Goal: Information Seeking & Learning: Compare options

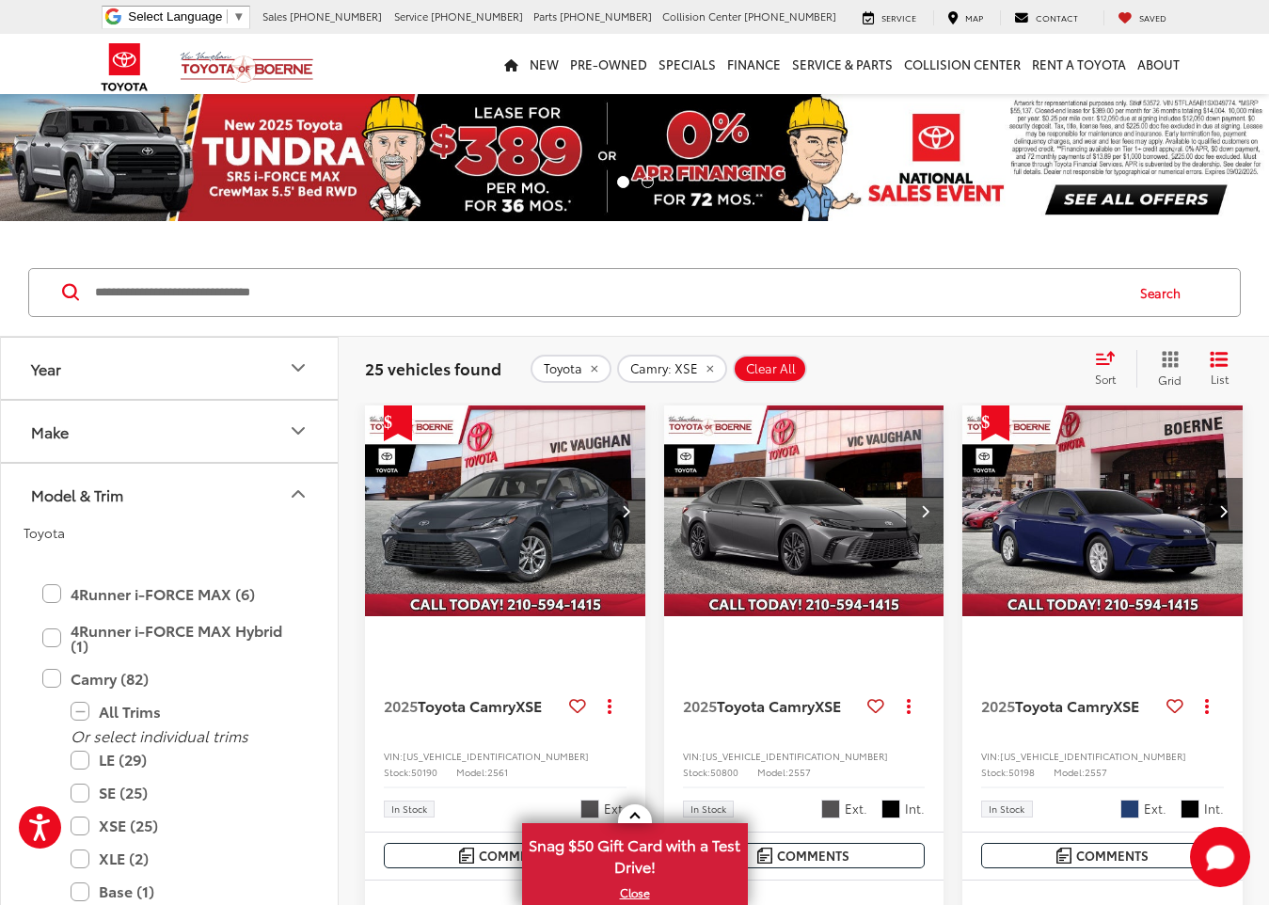
scroll to position [271, 0]
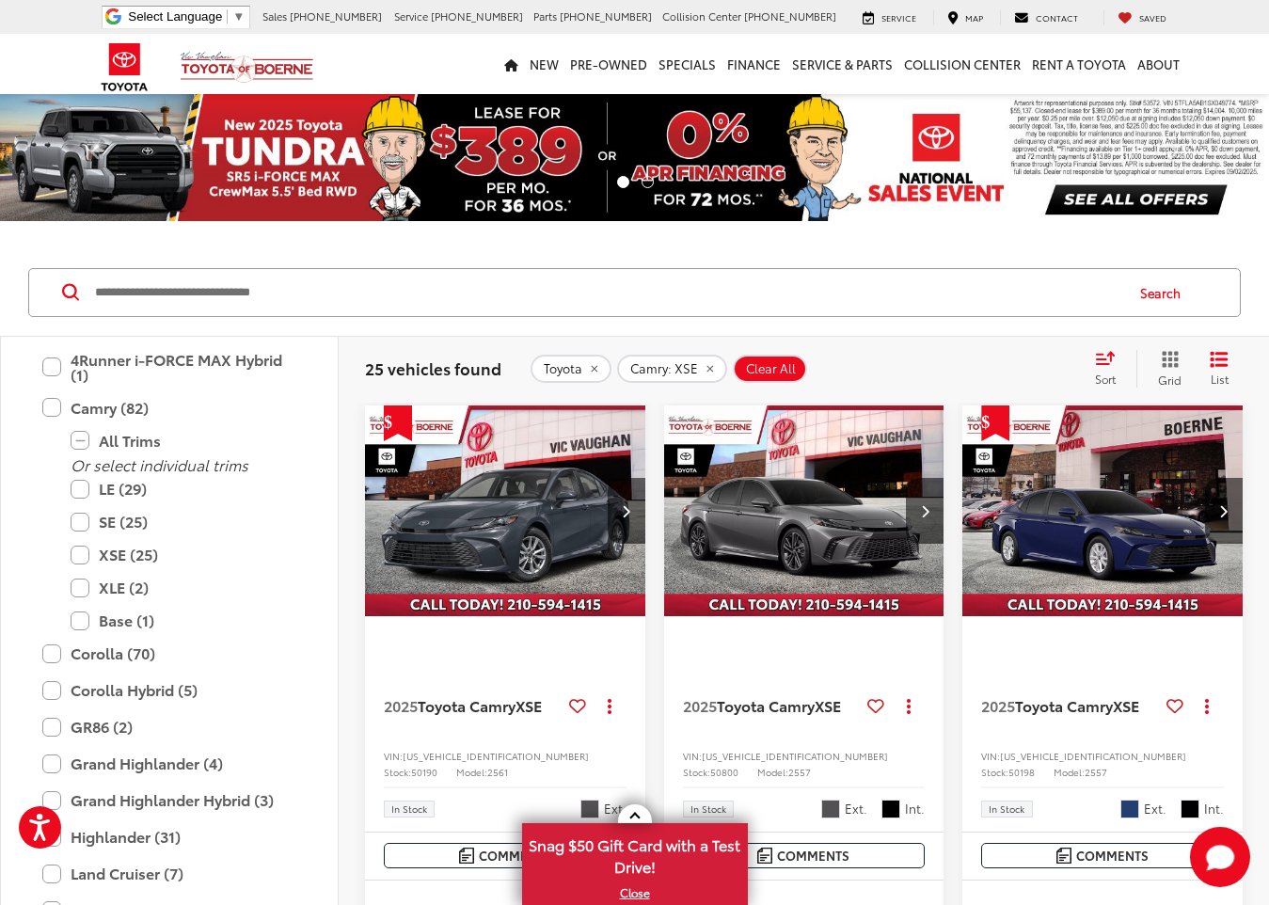
click at [6, 249] on div "Search" at bounding box center [634, 292] width 1269 height 87
click at [717, 146] on img at bounding box center [634, 157] width 1269 height 127
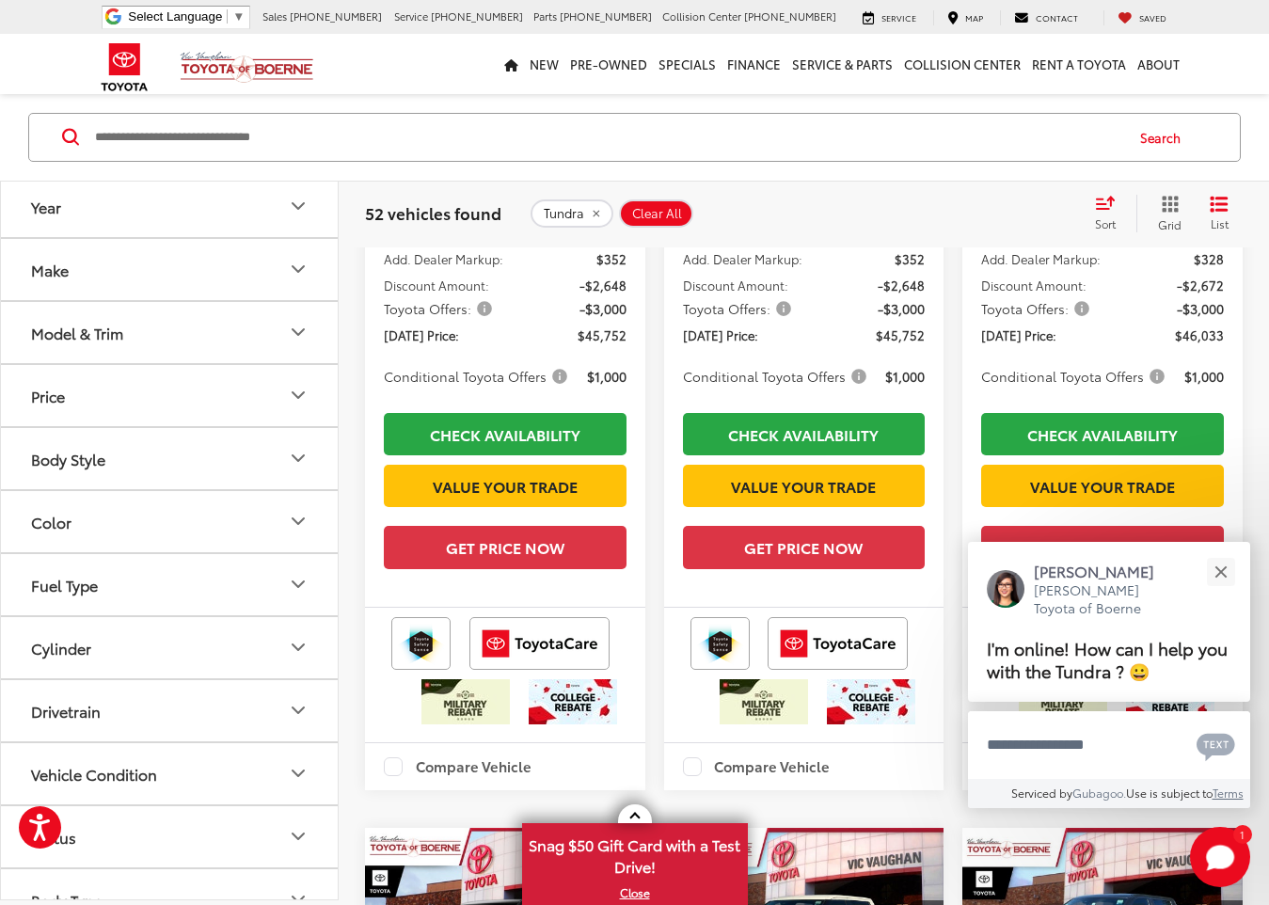
scroll to position [753, 0]
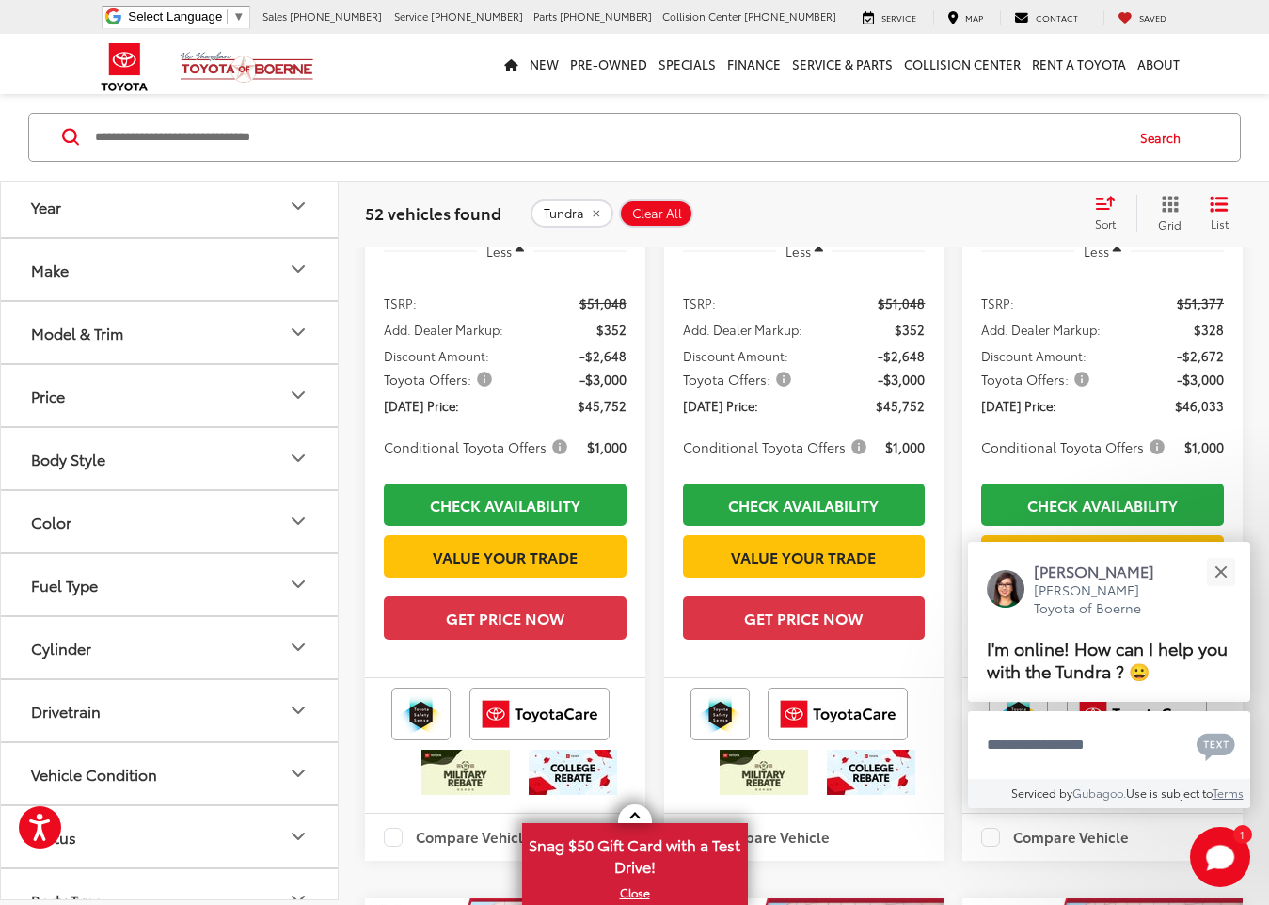
click at [297, 332] on icon "Model & Trim" at bounding box center [298, 333] width 23 height 23
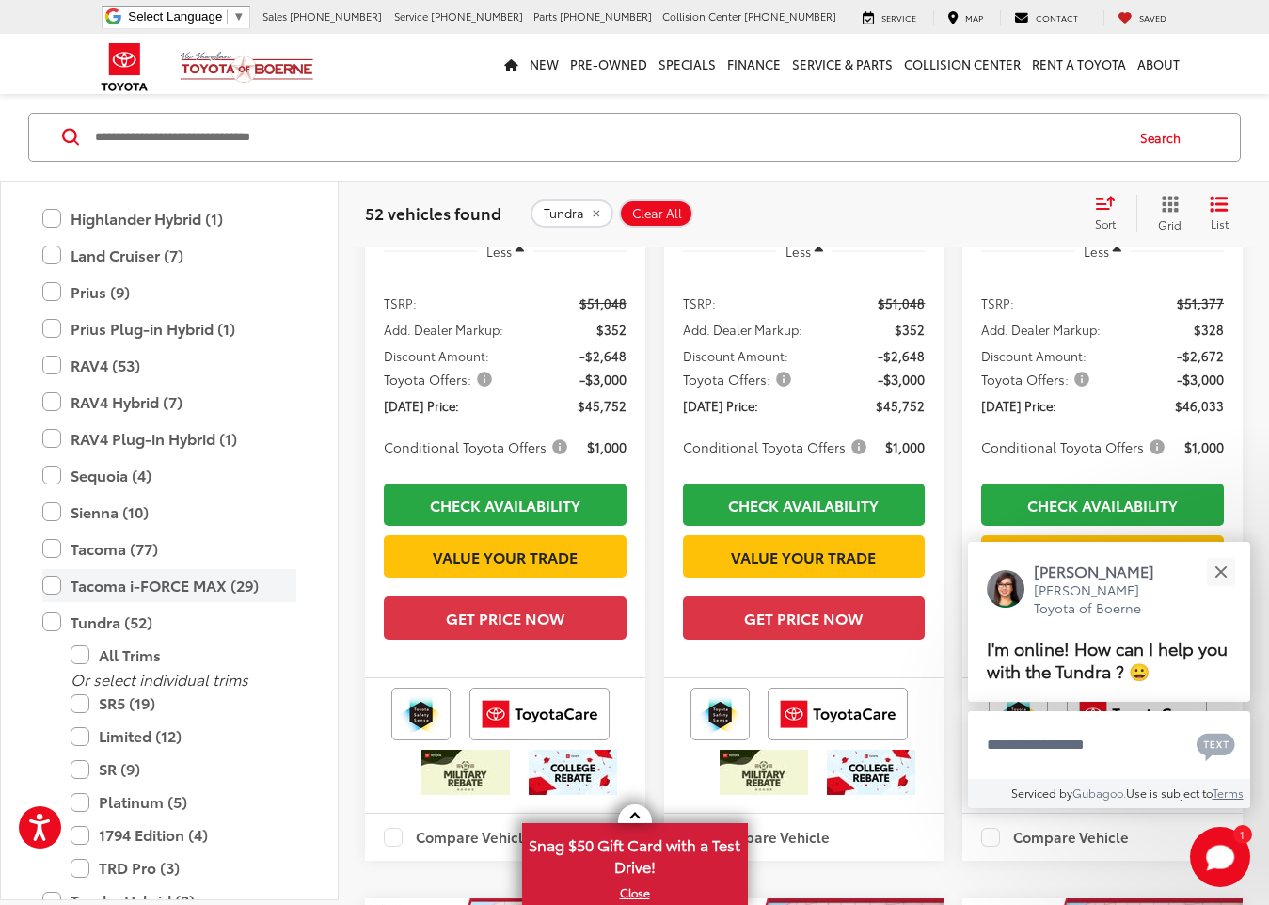
scroll to position [647, 0]
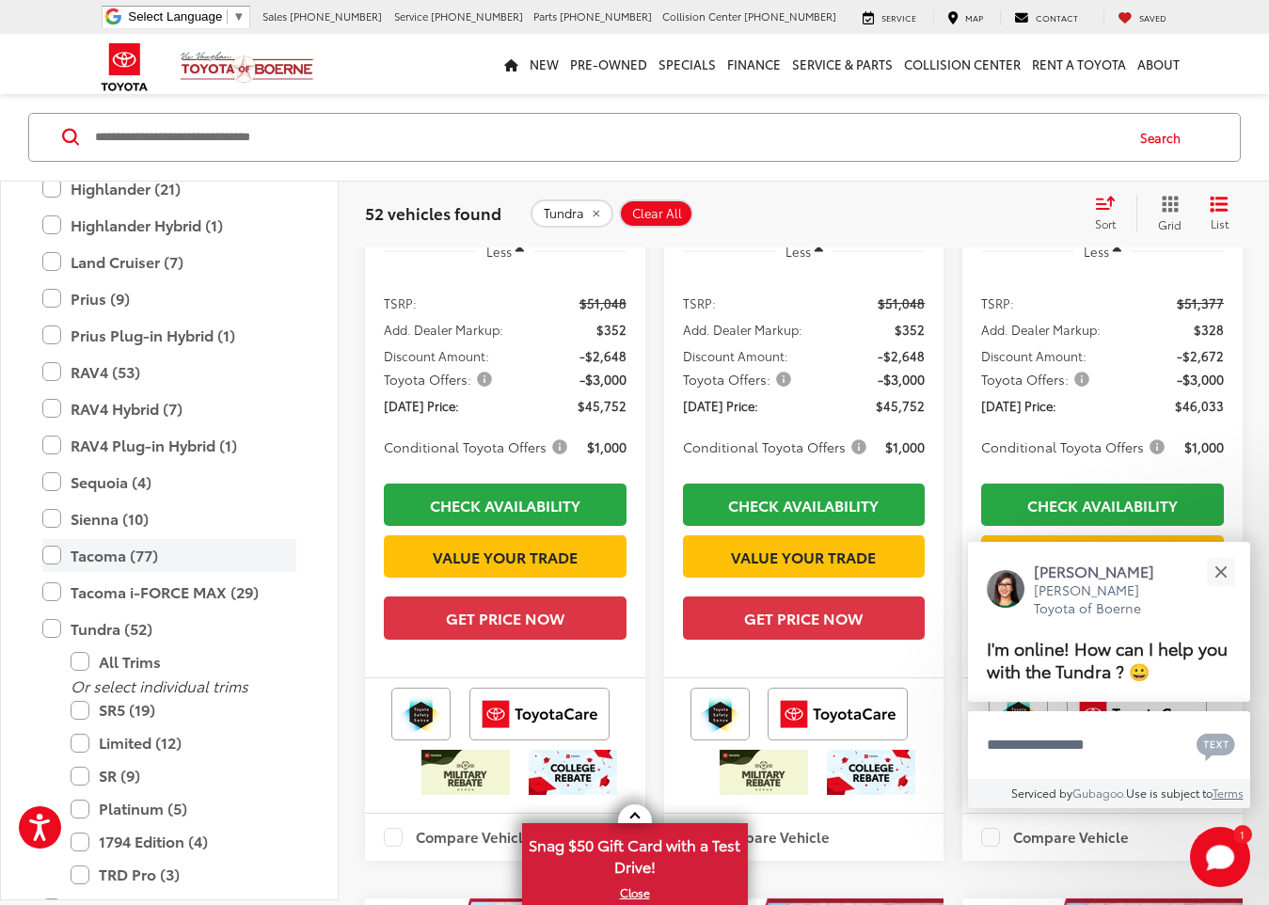
click at [49, 554] on label "Tacoma (77)" at bounding box center [169, 555] width 254 height 33
